Goal: Task Accomplishment & Management: Complete application form

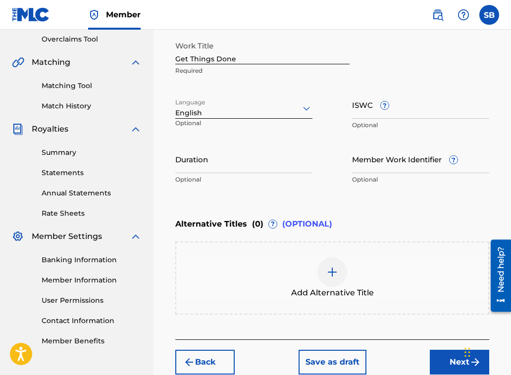
click at [218, 166] on input "Duration" at bounding box center [243, 159] width 137 height 28
type input "01:07"
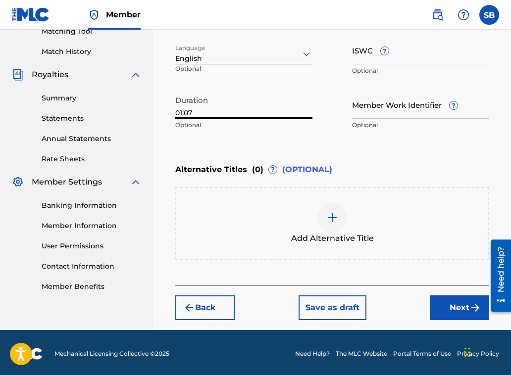
scroll to position [264, 0]
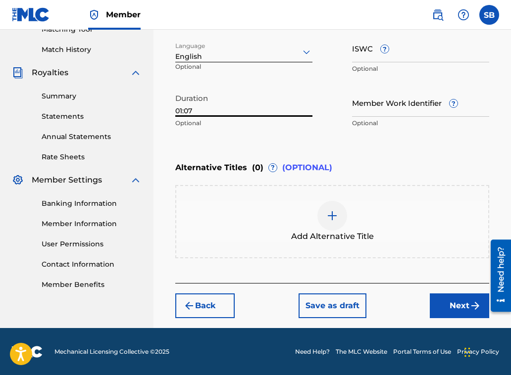
click at [447, 303] on button "Next" at bounding box center [459, 306] width 59 height 25
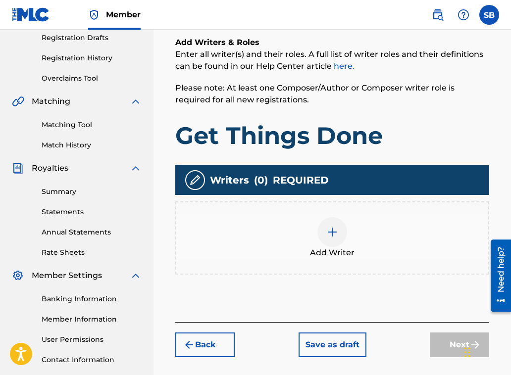
scroll to position [174, 0]
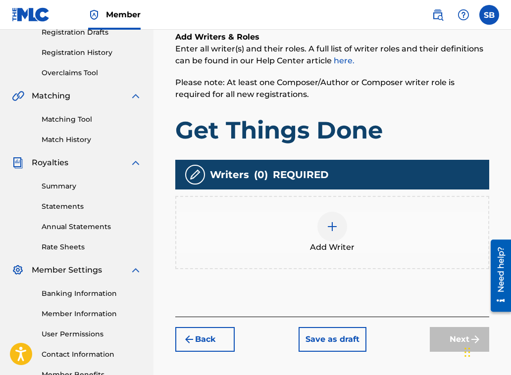
click at [339, 226] on div at bounding box center [332, 227] width 30 height 30
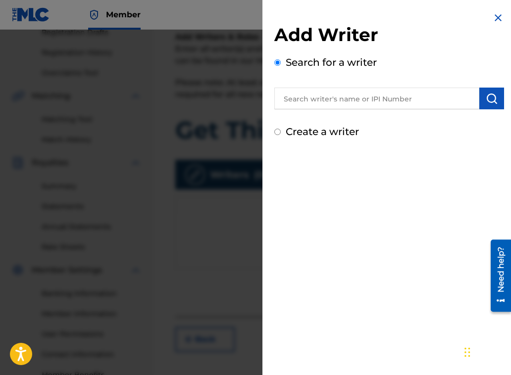
click at [359, 104] on input "text" at bounding box center [376, 99] width 205 height 22
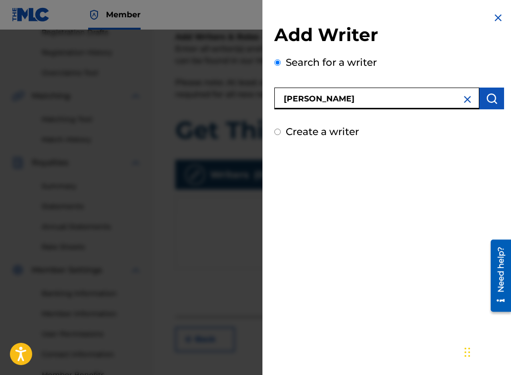
type input "[PERSON_NAME]"
click at [486, 98] on img "submit" at bounding box center [492, 99] width 12 height 12
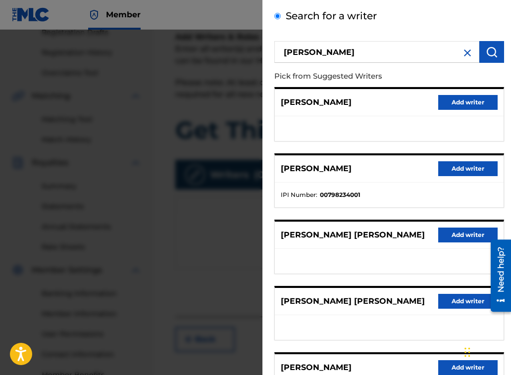
scroll to position [141, 0]
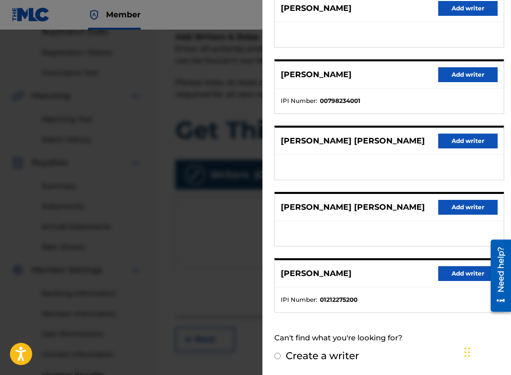
click at [454, 275] on button "Add writer" at bounding box center [467, 273] width 59 height 15
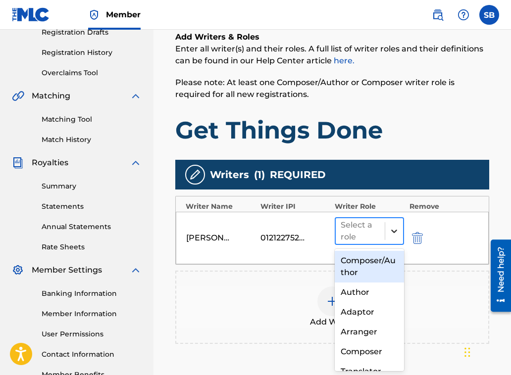
click at [393, 237] on div at bounding box center [394, 231] width 18 height 18
click at [385, 263] on div "Composer/Author" at bounding box center [369, 267] width 69 height 32
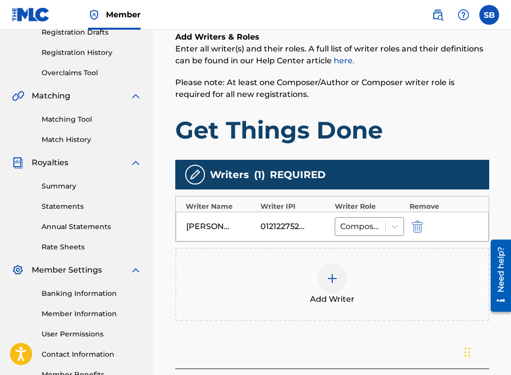
scroll to position [261, 0]
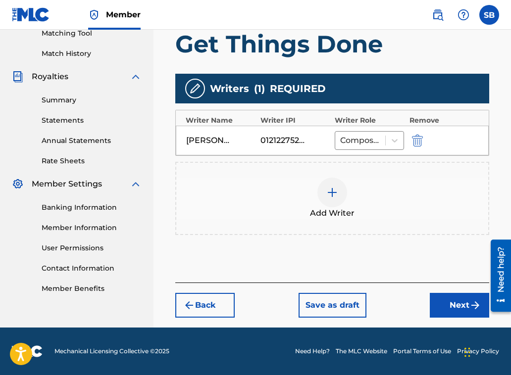
click at [461, 307] on button "Next" at bounding box center [459, 305] width 59 height 25
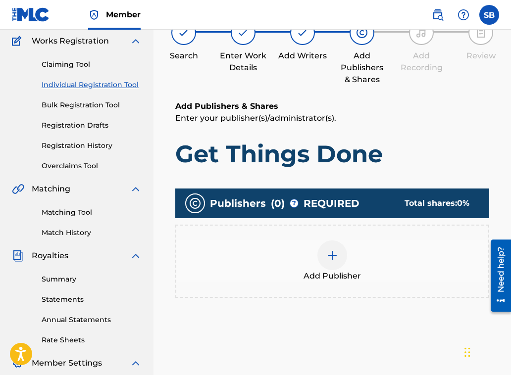
scroll to position [45, 0]
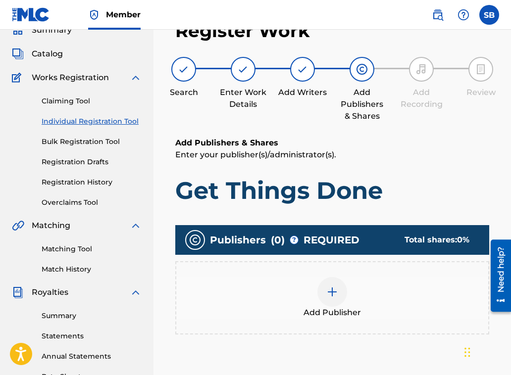
click at [335, 284] on div at bounding box center [332, 292] width 30 height 30
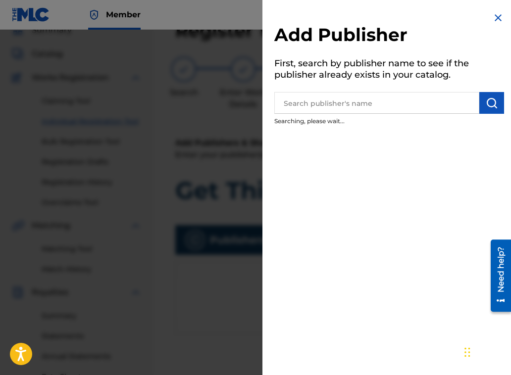
click at [328, 104] on input "text" at bounding box center [376, 103] width 205 height 22
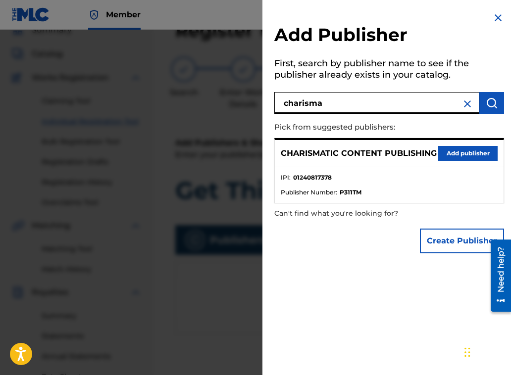
type input "charisma"
click at [466, 158] on button "Add publisher" at bounding box center [467, 153] width 59 height 15
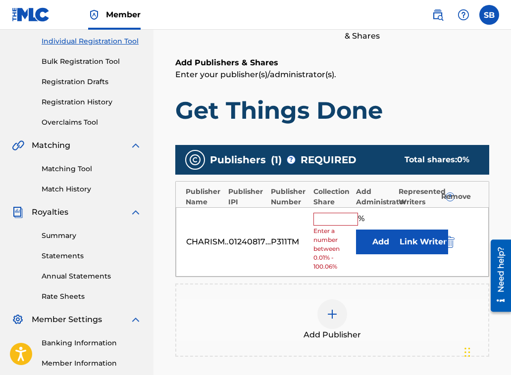
scroll to position [128, 0]
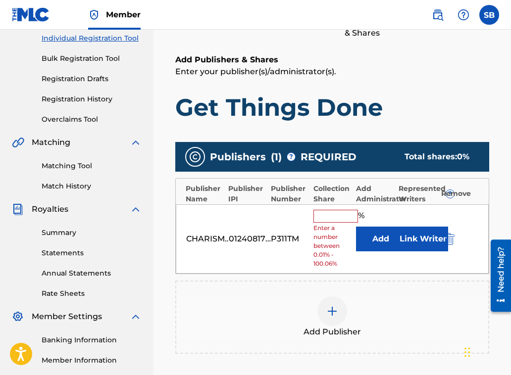
click at [348, 216] on input "text" at bounding box center [336, 216] width 45 height 13
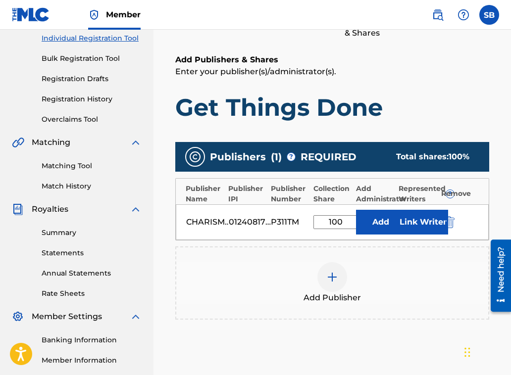
type input "100"
click at [423, 215] on button "Link Writer" at bounding box center [424, 222] width 50 height 25
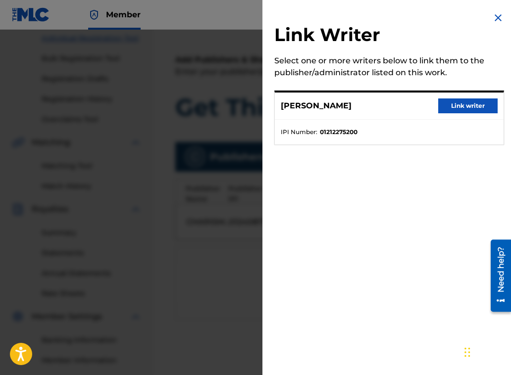
click at [467, 110] on button "Link writer" at bounding box center [467, 106] width 59 height 15
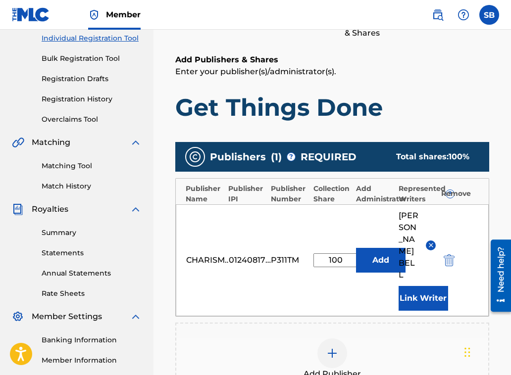
scroll to position [197, 0]
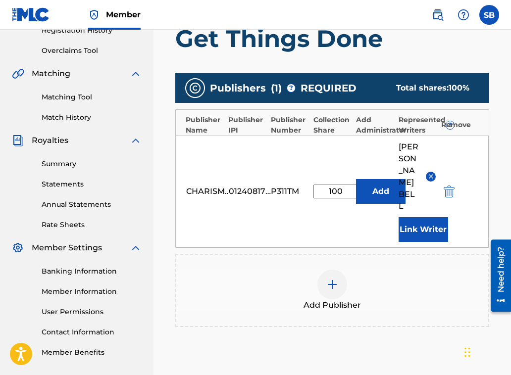
click at [46, 265] on div "Banking Information Member Information User Permissions Contact Information Mem…" at bounding box center [77, 306] width 130 height 104
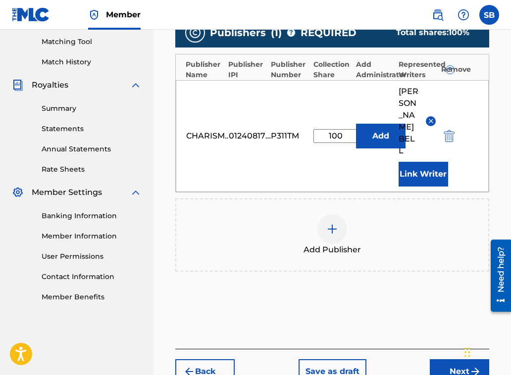
scroll to position [322, 0]
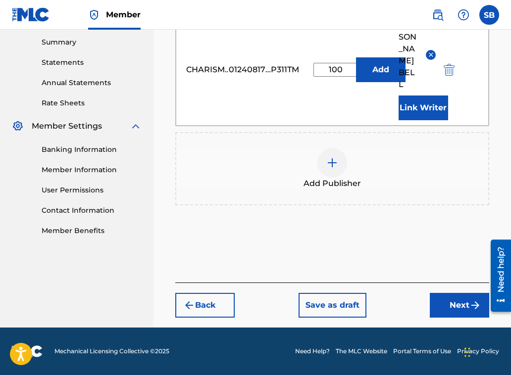
click at [454, 313] on button "Next" at bounding box center [459, 305] width 59 height 25
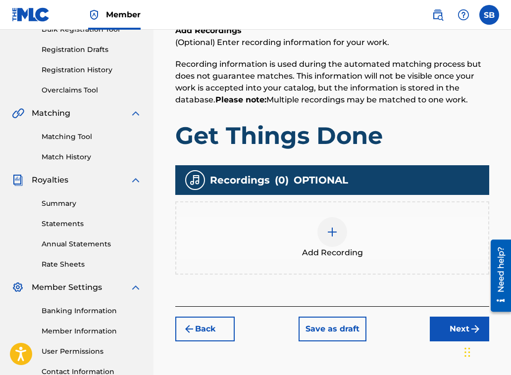
scroll to position [160, 0]
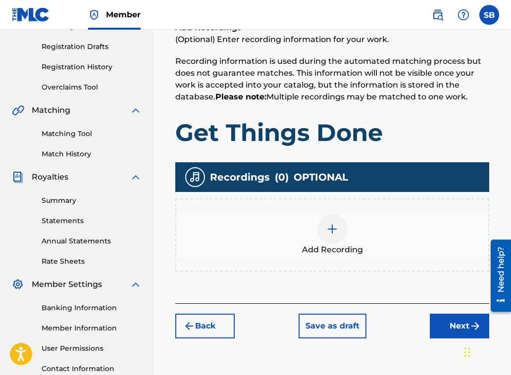
click at [331, 228] on img at bounding box center [332, 229] width 12 height 12
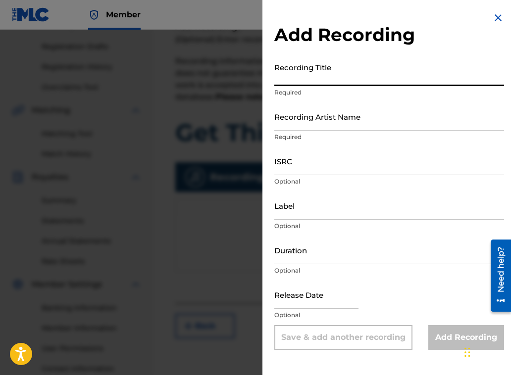
click at [327, 77] on input "Recording Title" at bounding box center [389, 72] width 230 height 28
type input "Get Things Done"
click at [338, 132] on div "Recording Artist Name Required" at bounding box center [389, 125] width 230 height 45
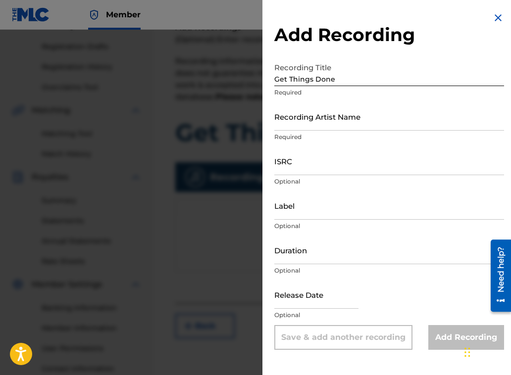
click at [334, 123] on input "Recording Artist Name" at bounding box center [389, 117] width 230 height 28
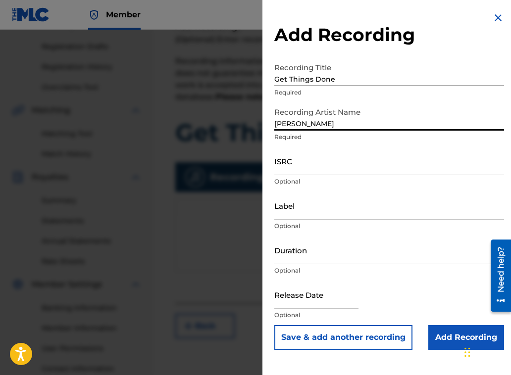
type input "[PERSON_NAME]"
click at [309, 169] on input "ISRC" at bounding box center [389, 161] width 230 height 28
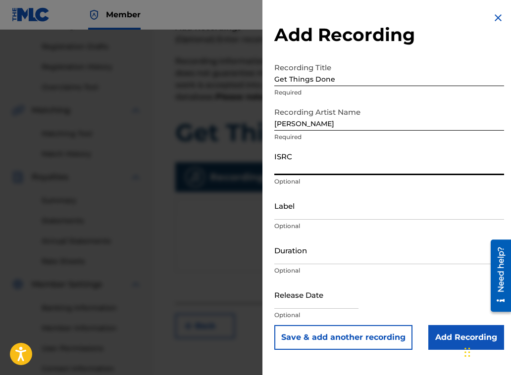
click at [289, 257] on input "Duration" at bounding box center [389, 250] width 230 height 28
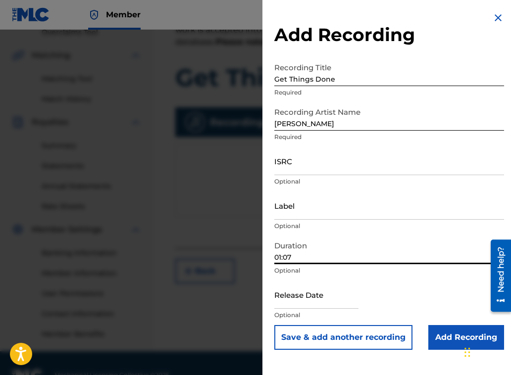
scroll to position [217, 0]
type input "01:07"
click at [309, 306] on input "text" at bounding box center [316, 295] width 84 height 28
select select "7"
select select "2025"
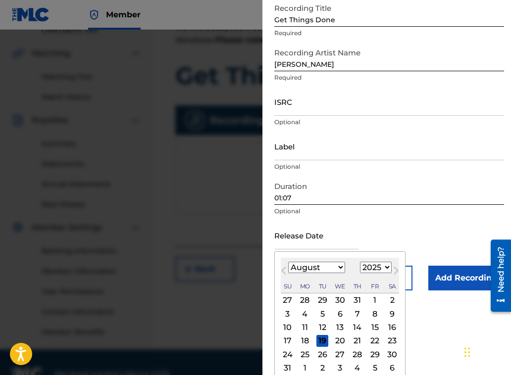
scroll to position [62, 0]
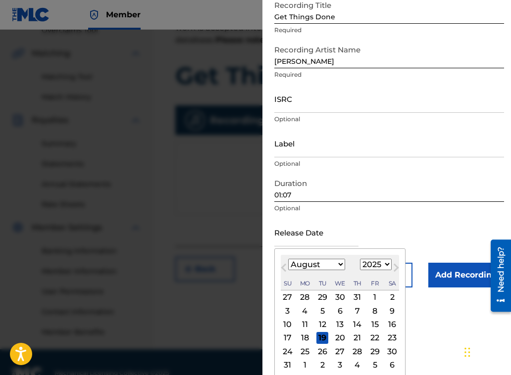
click at [359, 352] on div "28" at bounding box center [358, 352] width 12 height 12
type input "[DATE]"
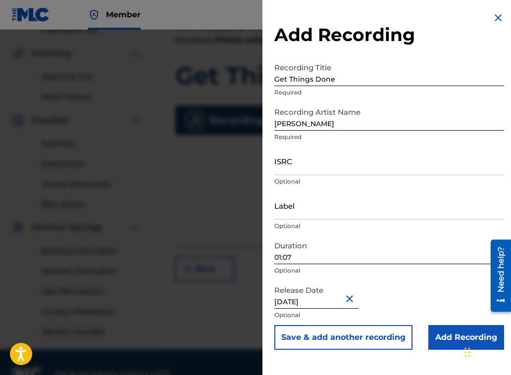
select select "7"
select select "2025"
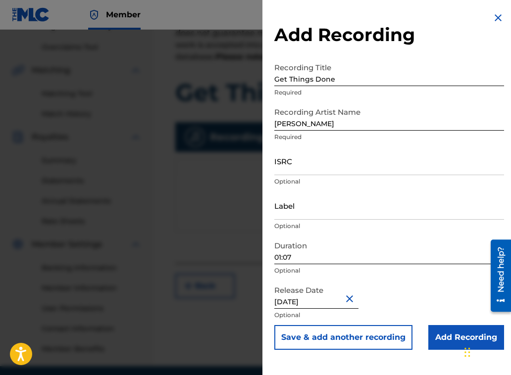
scroll to position [189, 0]
